Goal: Information Seeking & Learning: Learn about a topic

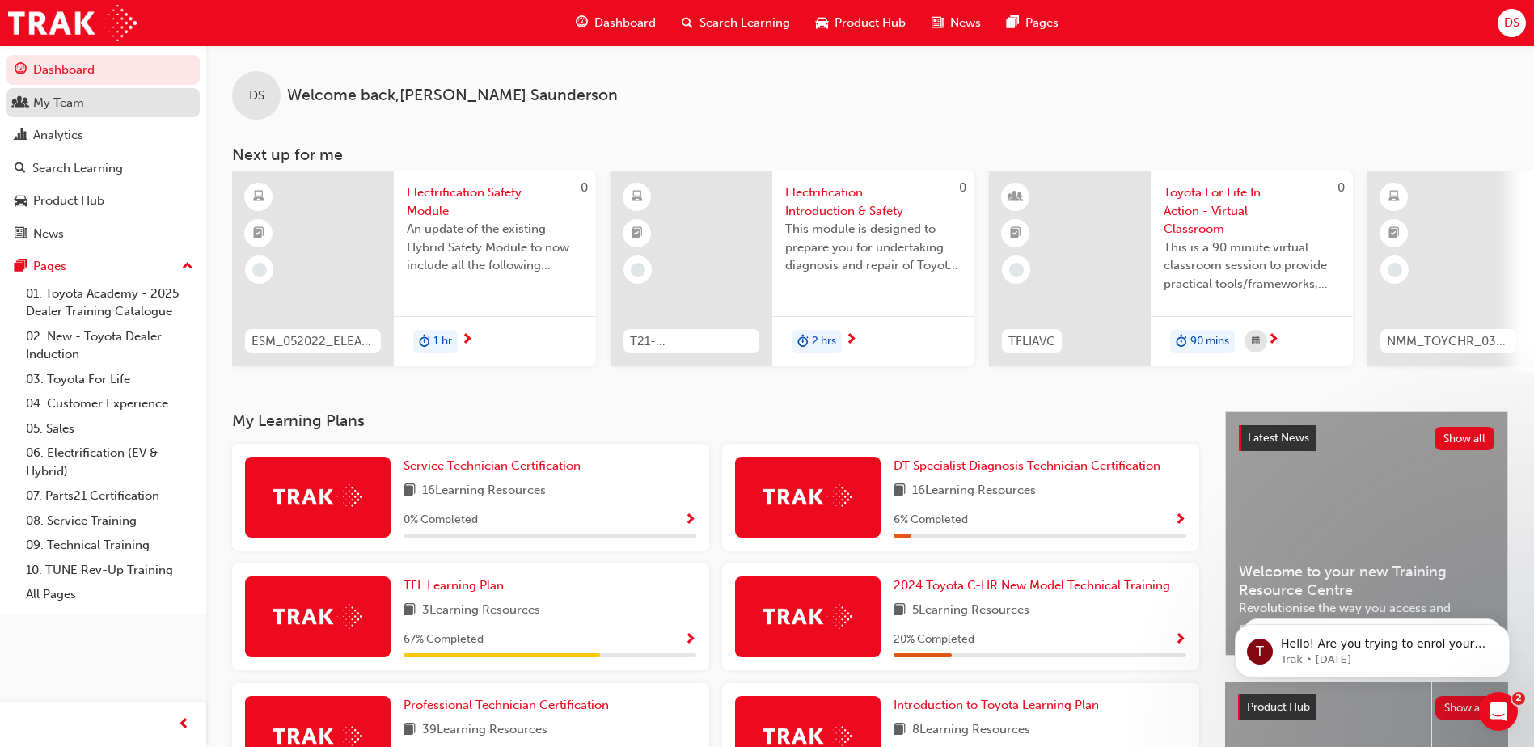
click at [79, 104] on div "My Team" at bounding box center [58, 103] width 51 height 19
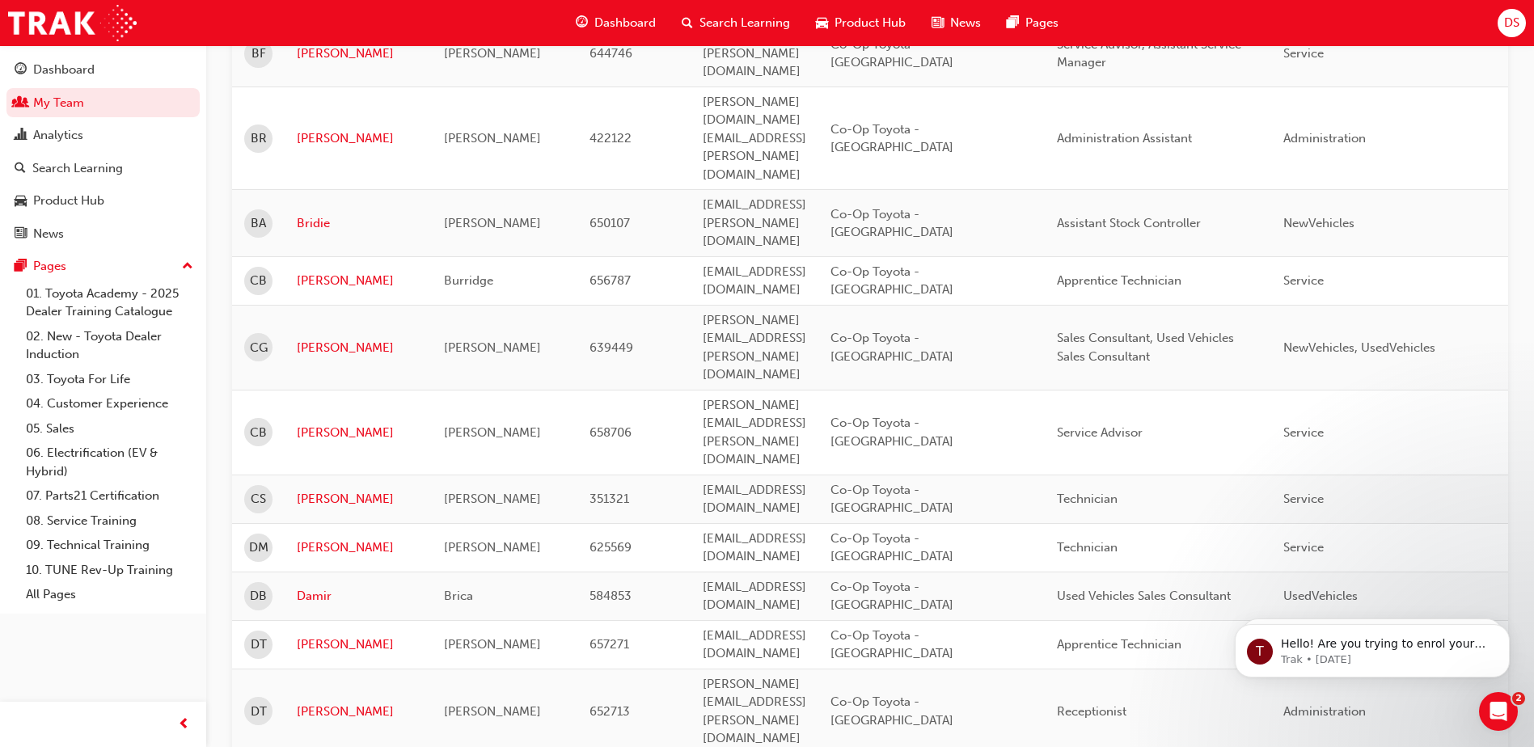
scroll to position [970, 0]
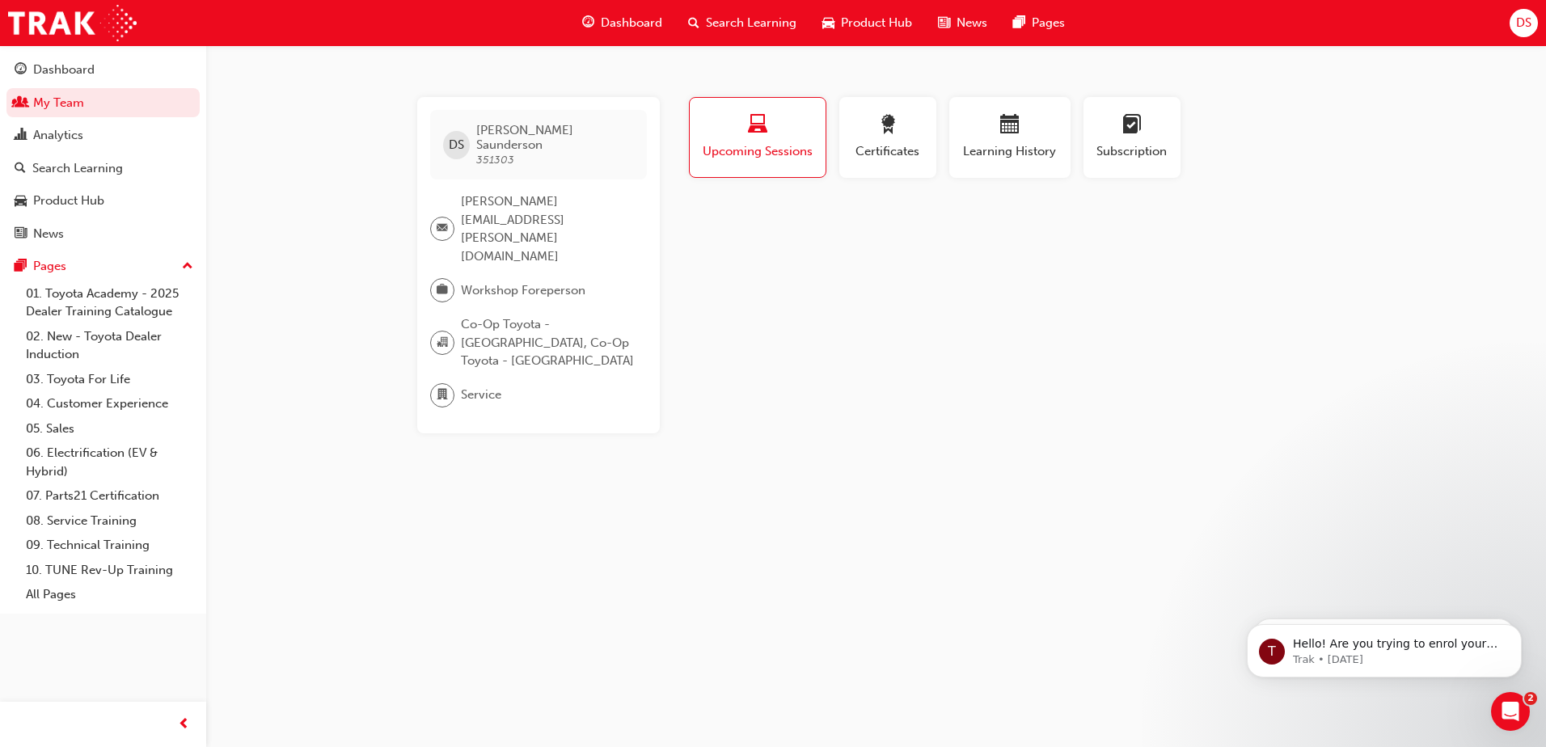
click at [763, 130] on span "laptop-icon" at bounding box center [757, 126] width 19 height 22
click at [1010, 132] on span "calendar-icon" at bounding box center [1009, 126] width 19 height 22
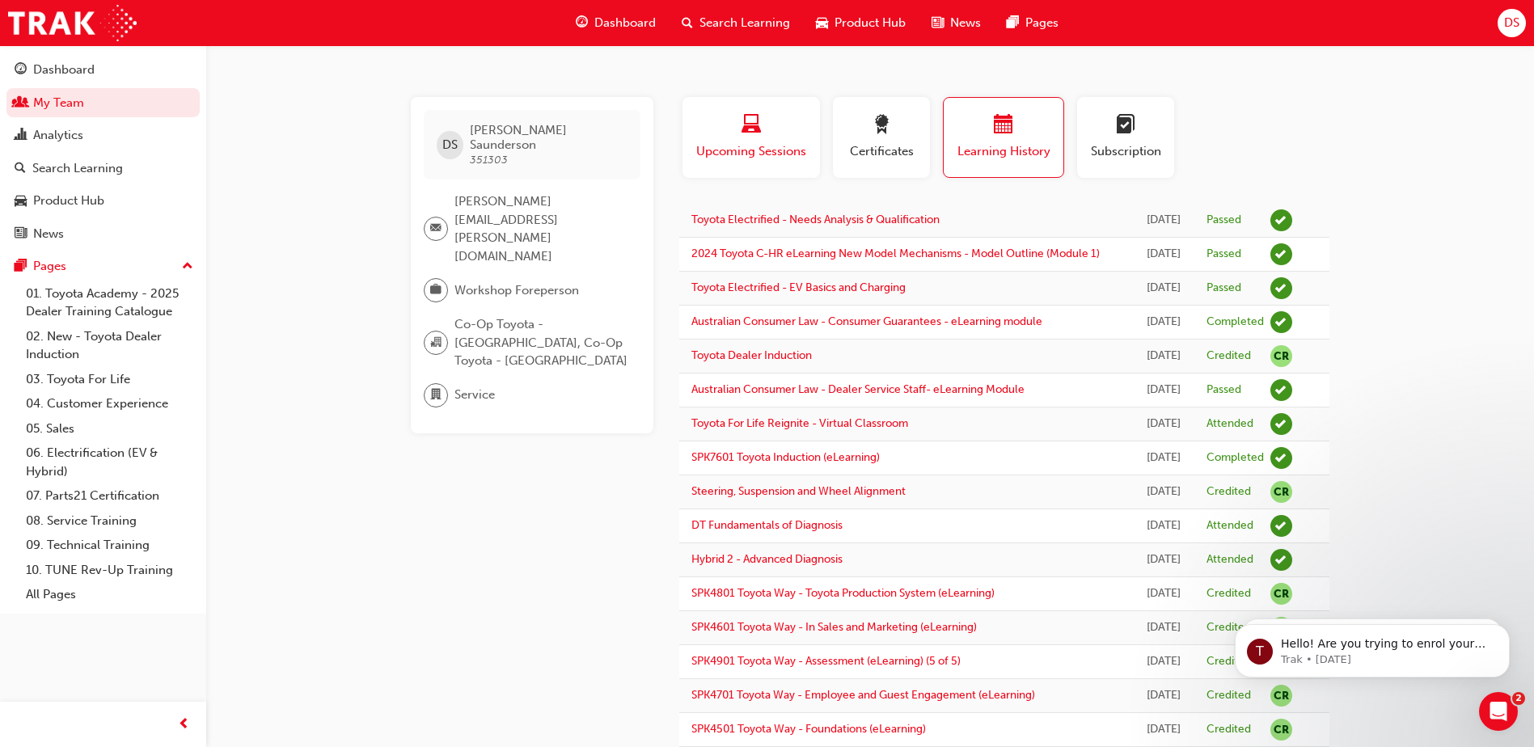
click at [739, 135] on div "button" at bounding box center [751, 127] width 113 height 25
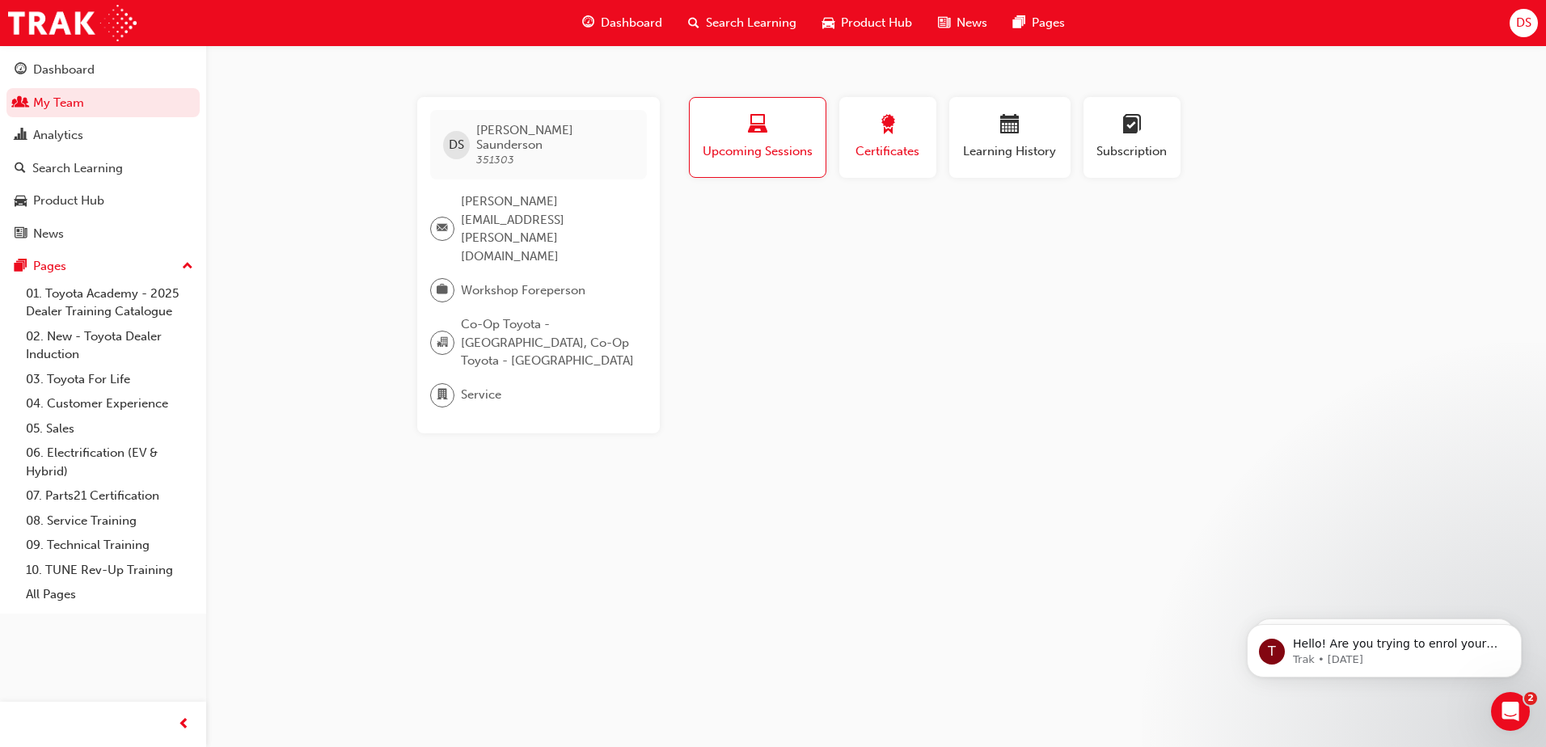
click at [888, 146] on span "Certificates" at bounding box center [888, 151] width 73 height 19
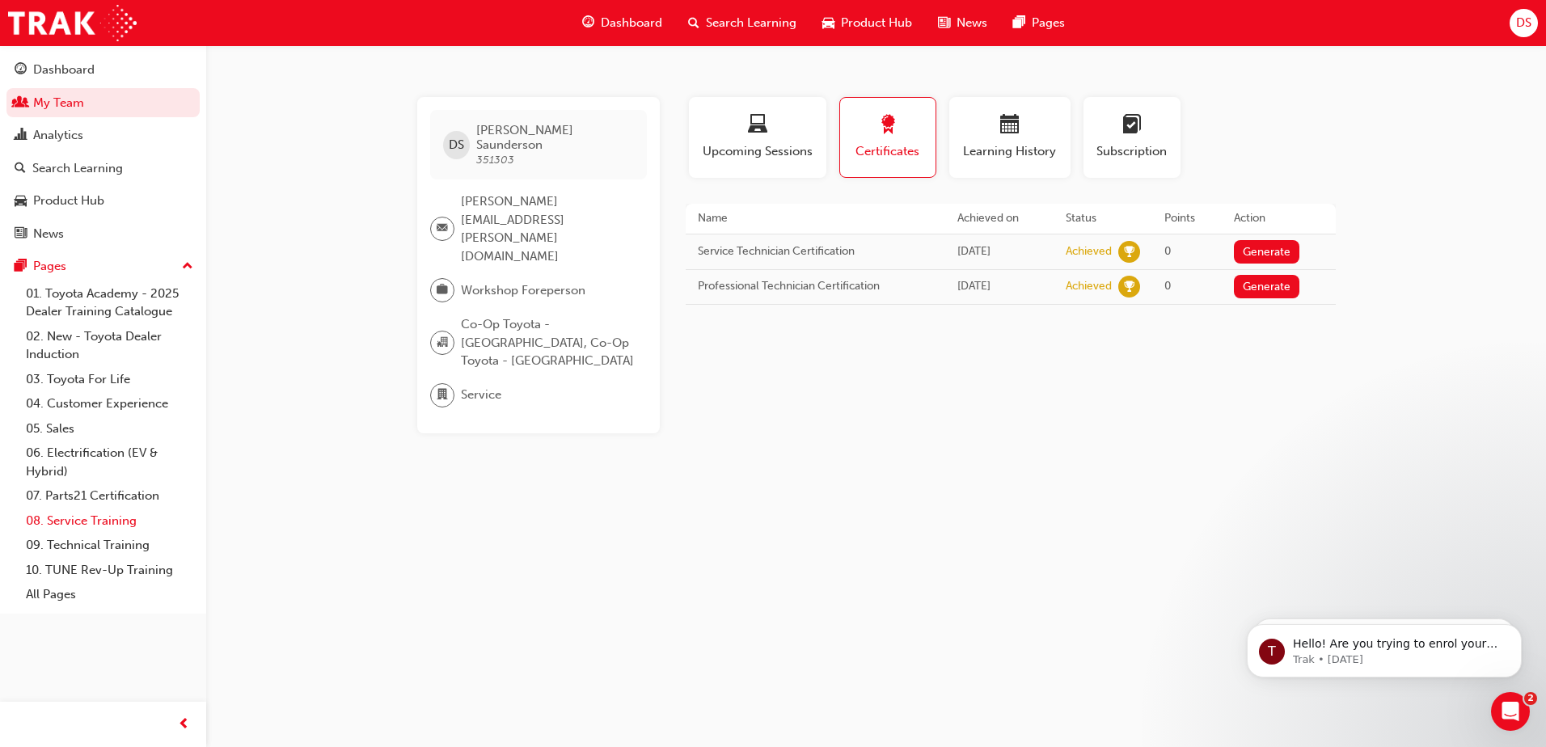
click at [109, 518] on link "08. Service Training" at bounding box center [109, 521] width 180 height 25
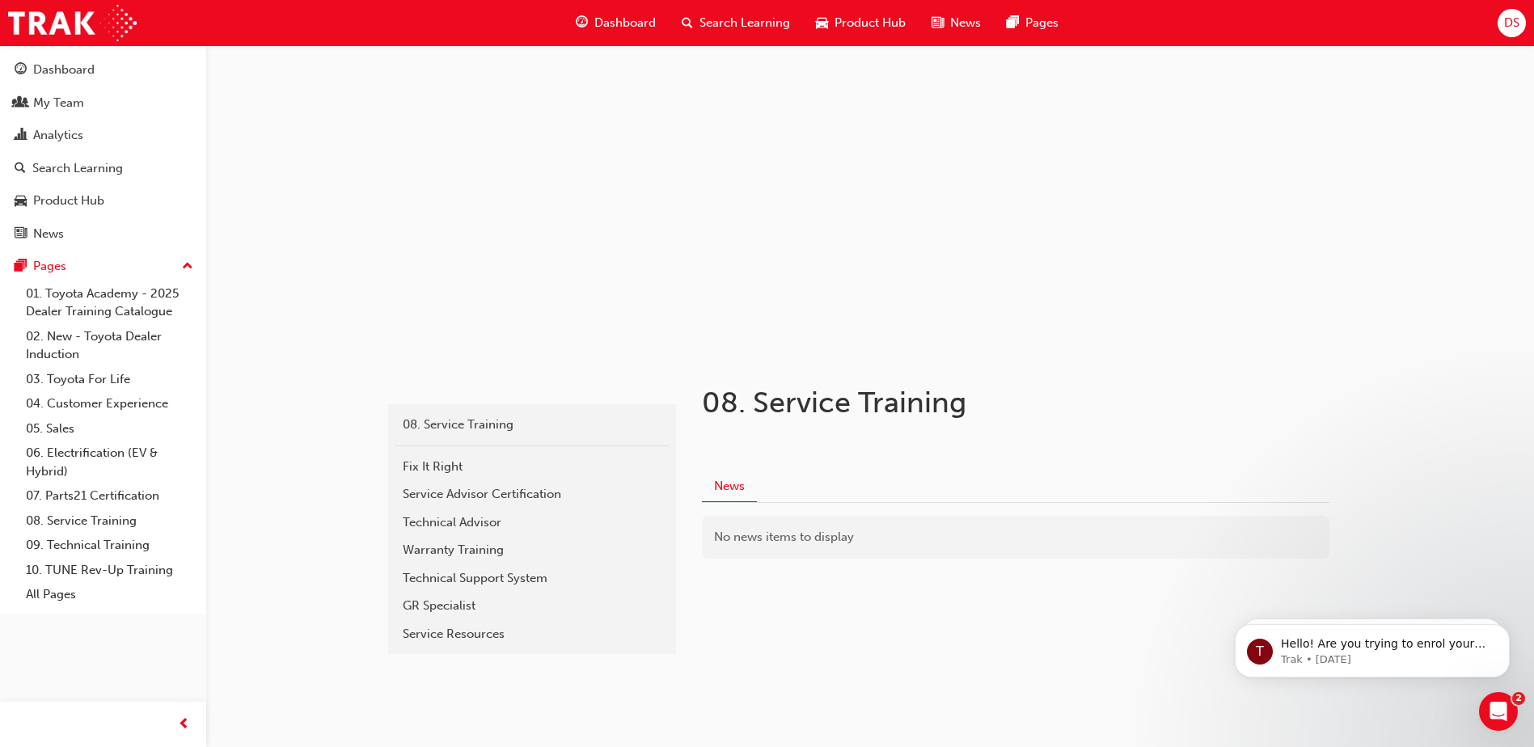
scroll to position [28, 0]
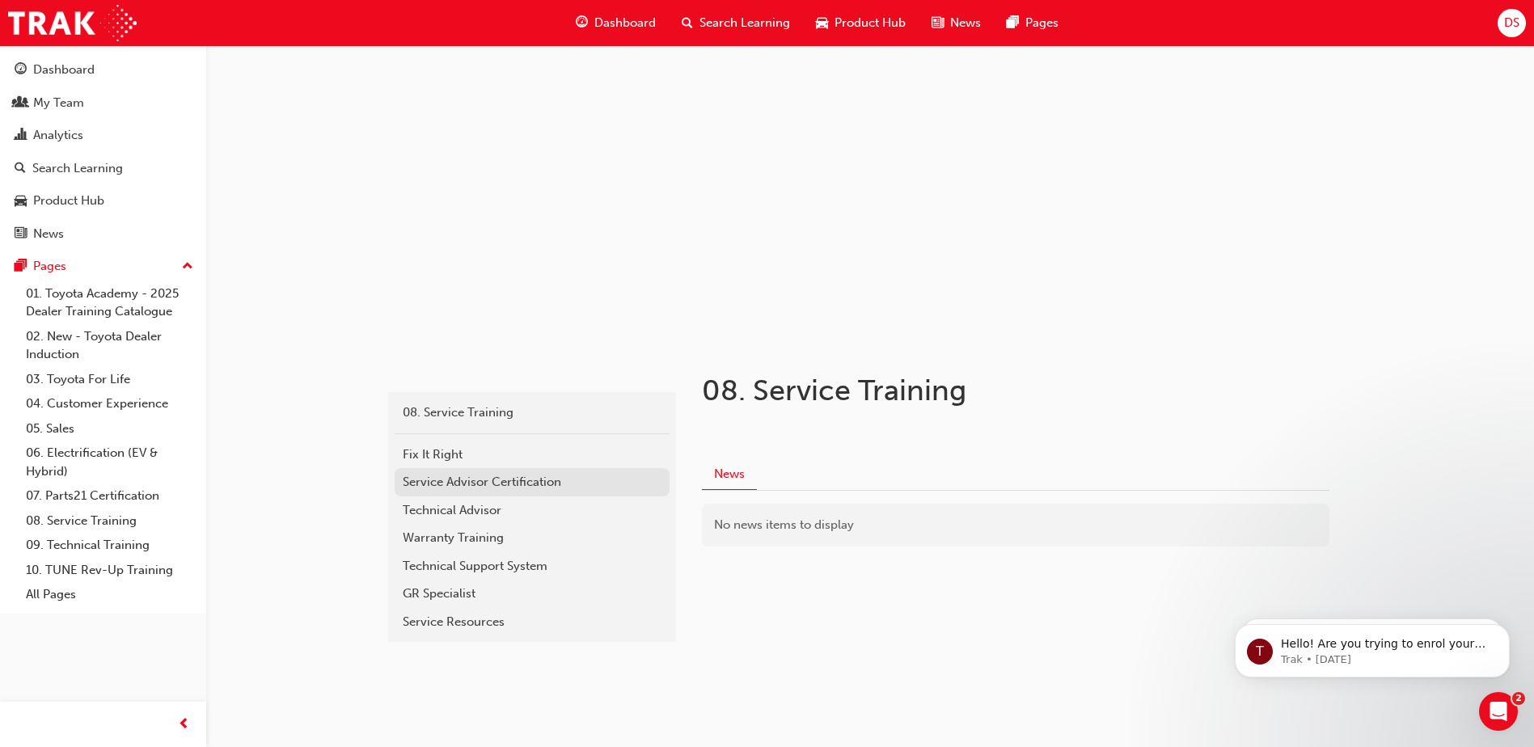
click at [526, 486] on div "Service Advisor Certification" at bounding box center [532, 482] width 259 height 19
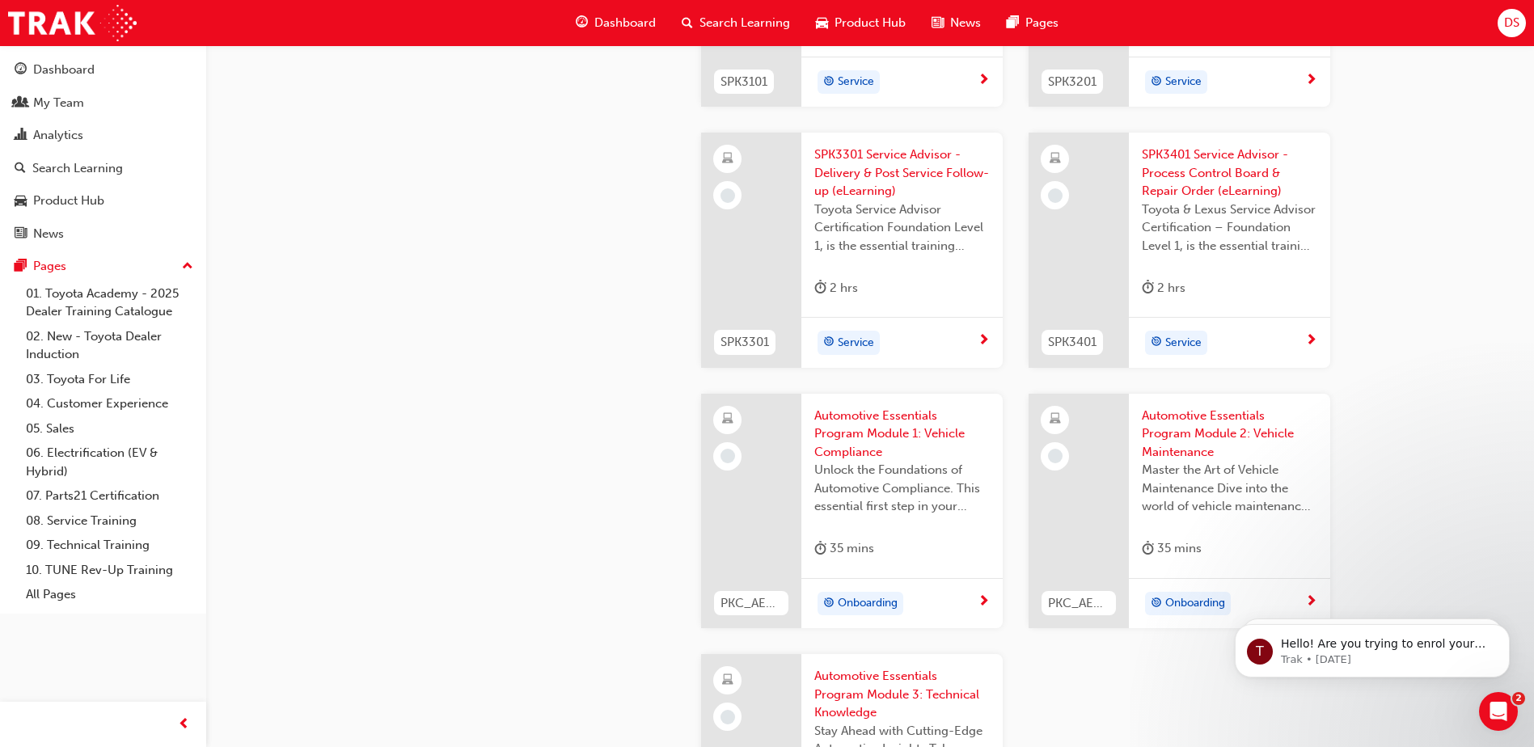
scroll to position [2105, 0]
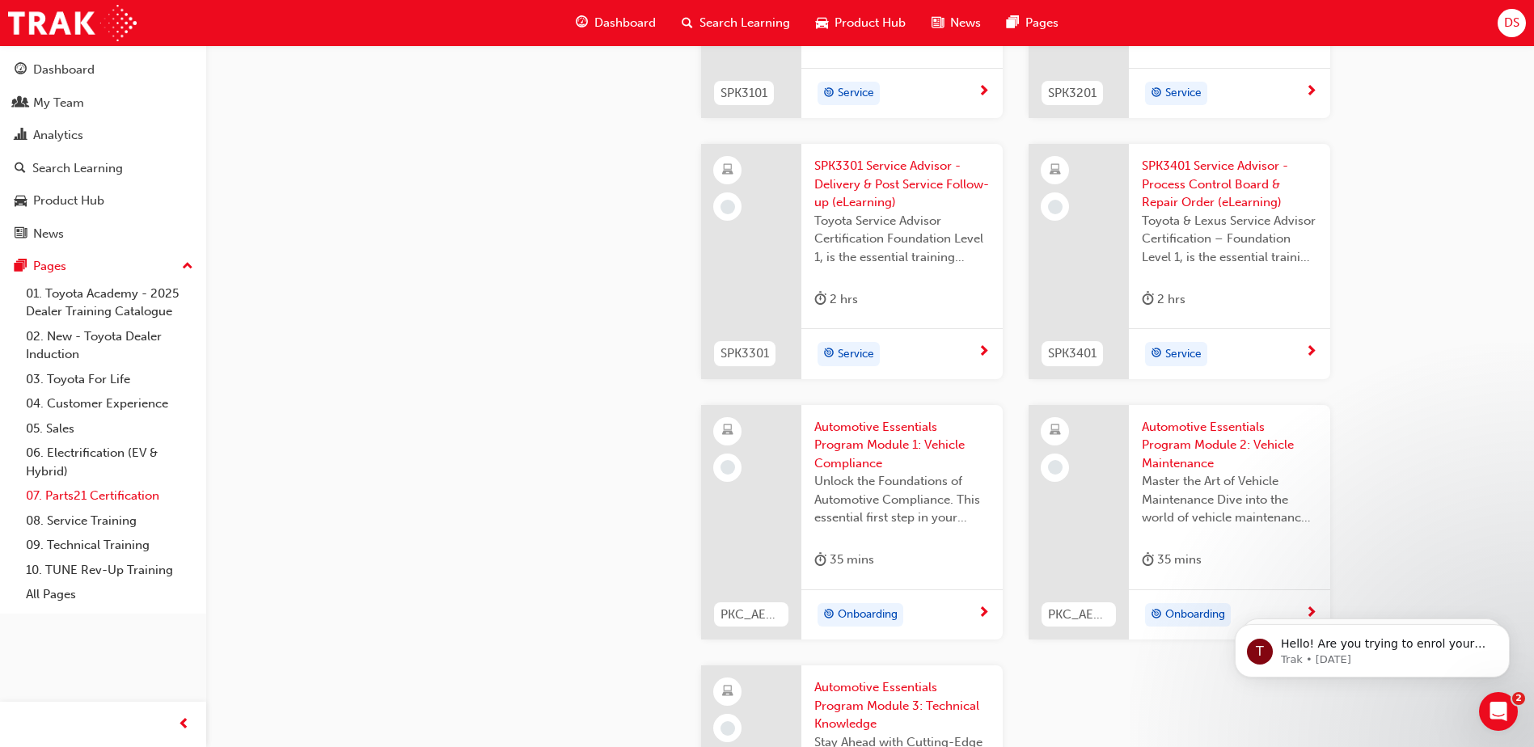
click at [82, 492] on link "07. Parts21 Certification" at bounding box center [109, 496] width 180 height 25
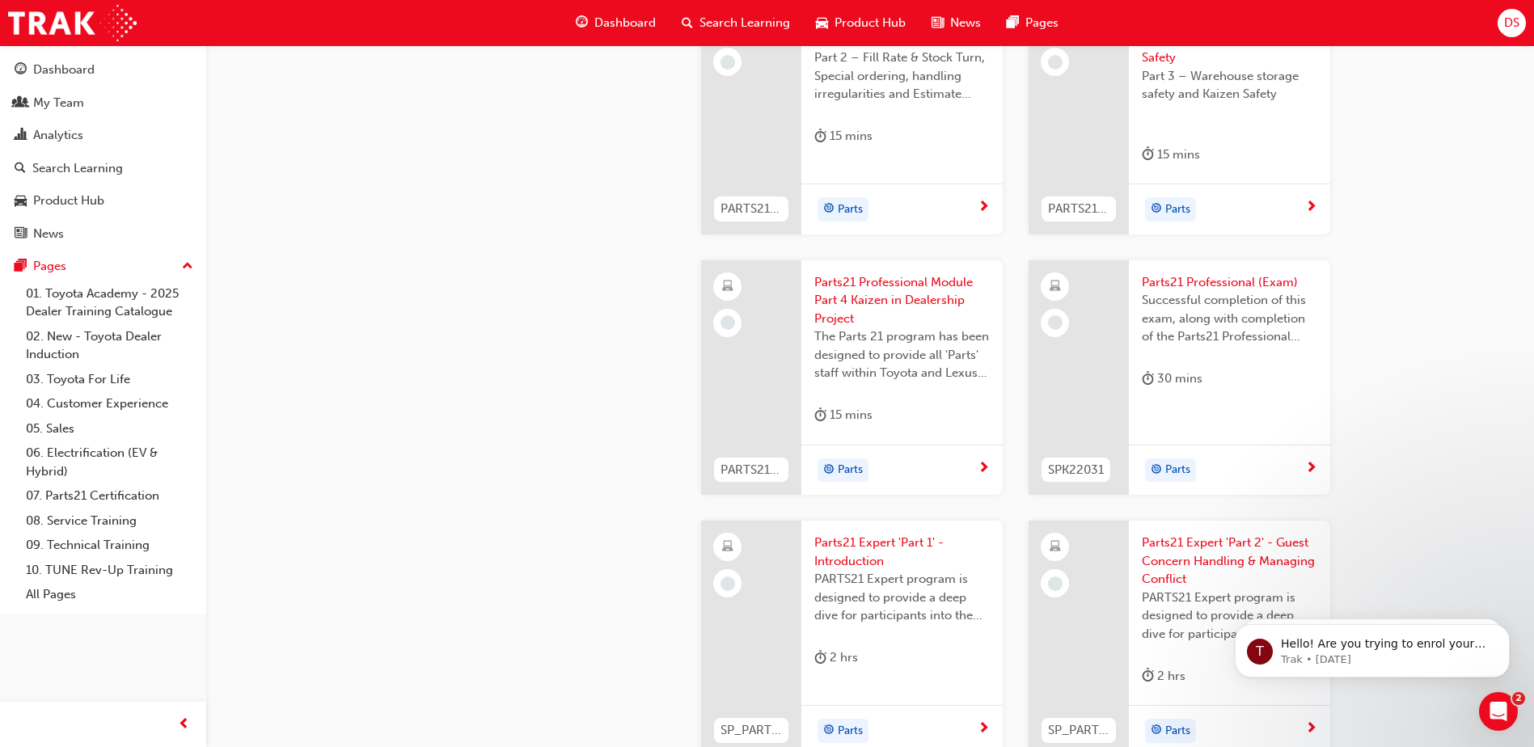
scroll to position [2810, 0]
